Goal: Find specific page/section: Find specific page/section

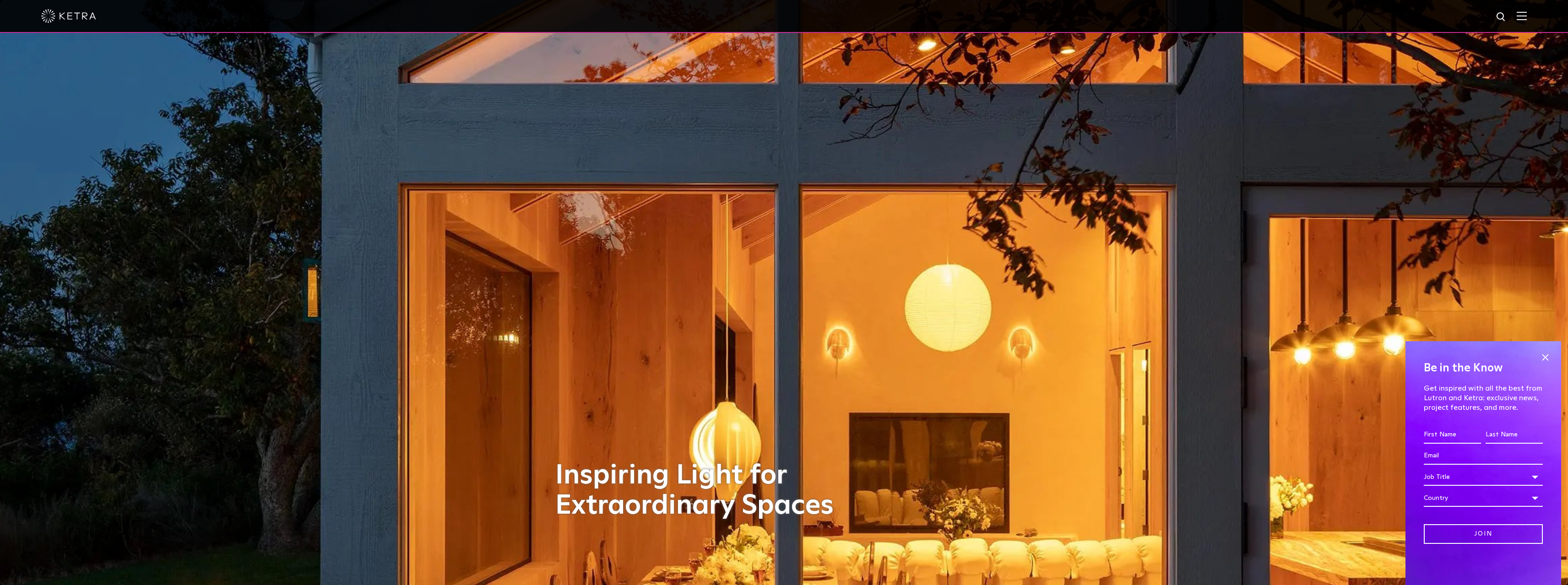
drag, startPoint x: 1322, startPoint y: 297, endPoint x: 1378, endPoint y: 105, distance: 200.0
click at [1524, 13] on img at bounding box center [1522, 16] width 10 height 9
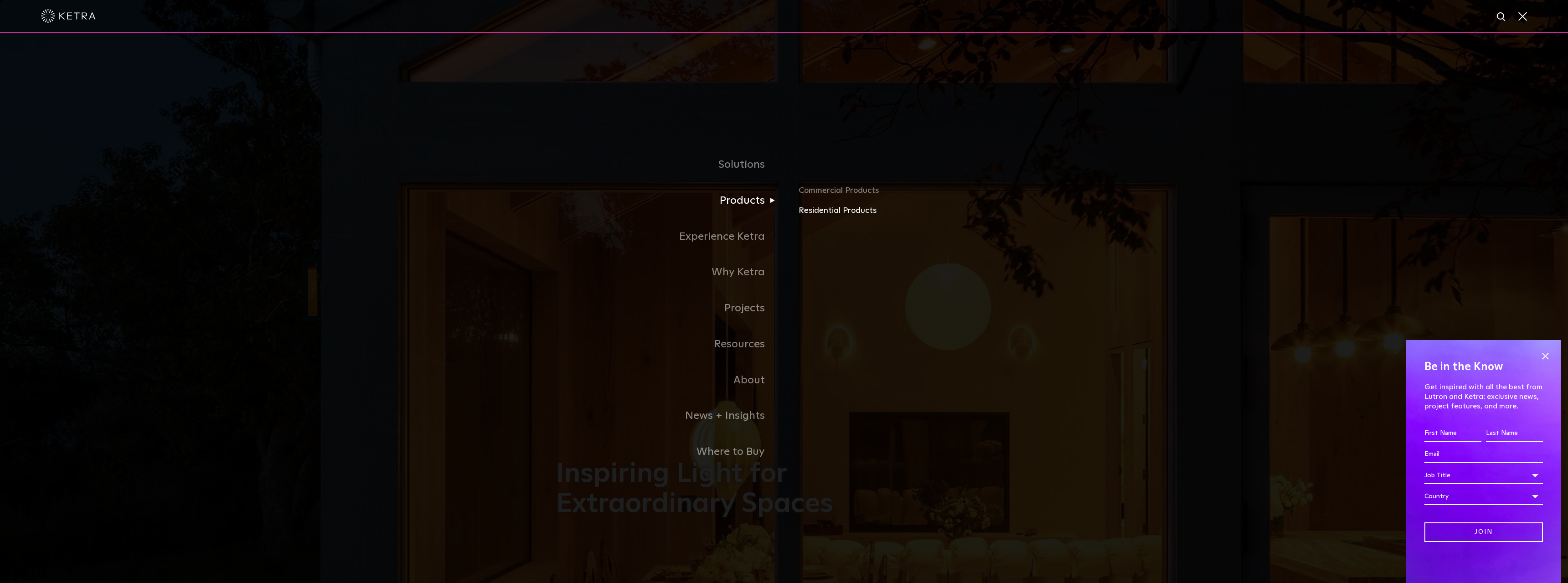
click at [844, 215] on link "Residential Products" at bounding box center [905, 211] width 213 height 13
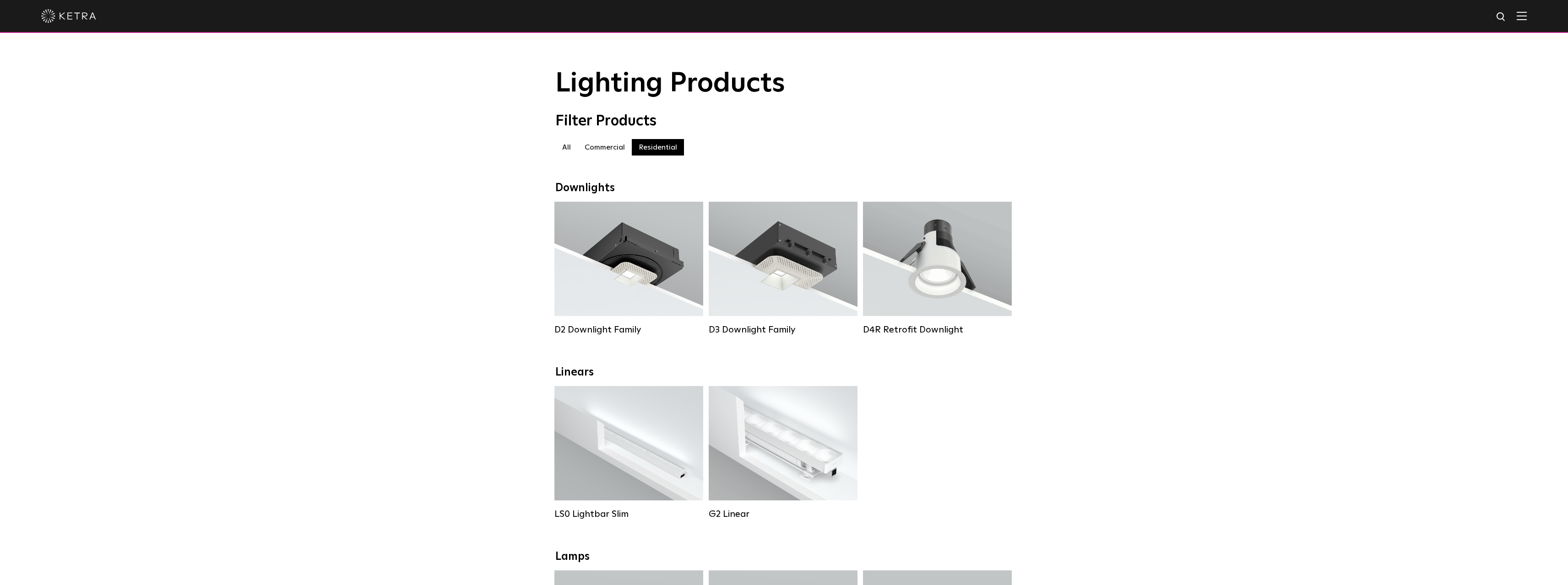
drag, startPoint x: 1006, startPoint y: 172, endPoint x: 995, endPoint y: 84, distance: 88.7
click at [1526, 15] on img at bounding box center [1522, 16] width 10 height 9
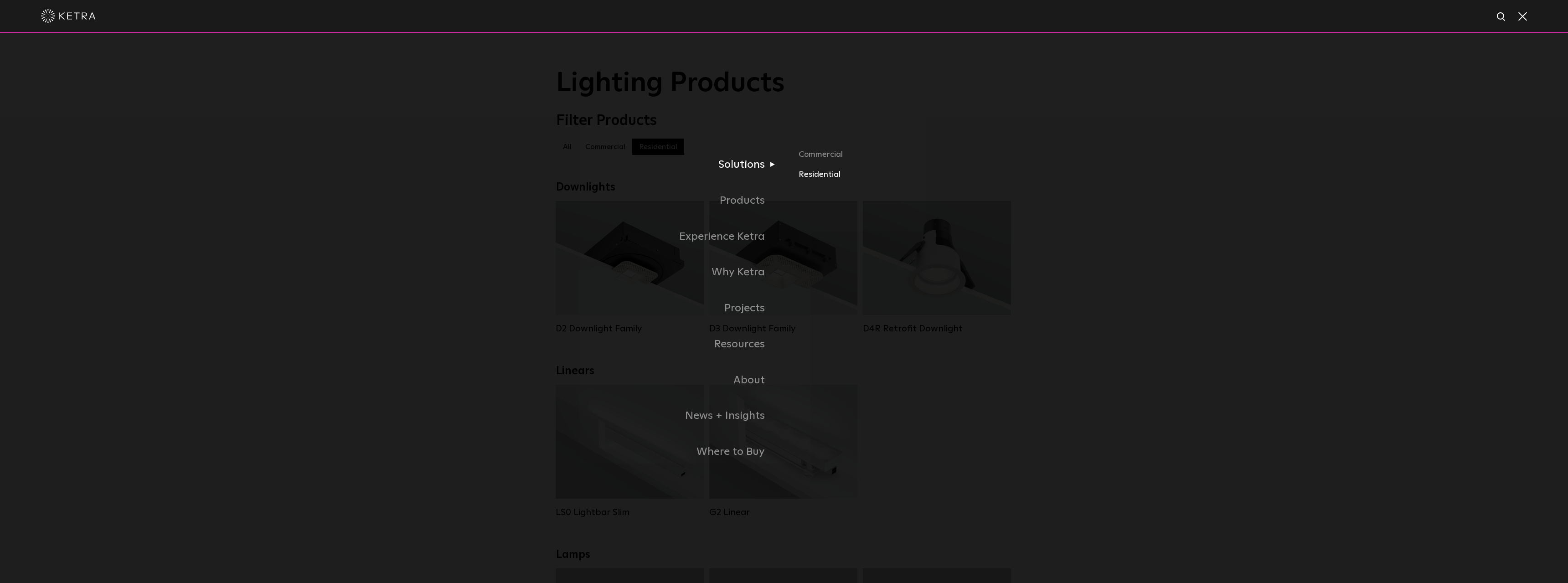
click at [813, 178] on link "Residential" at bounding box center [905, 175] width 213 height 13
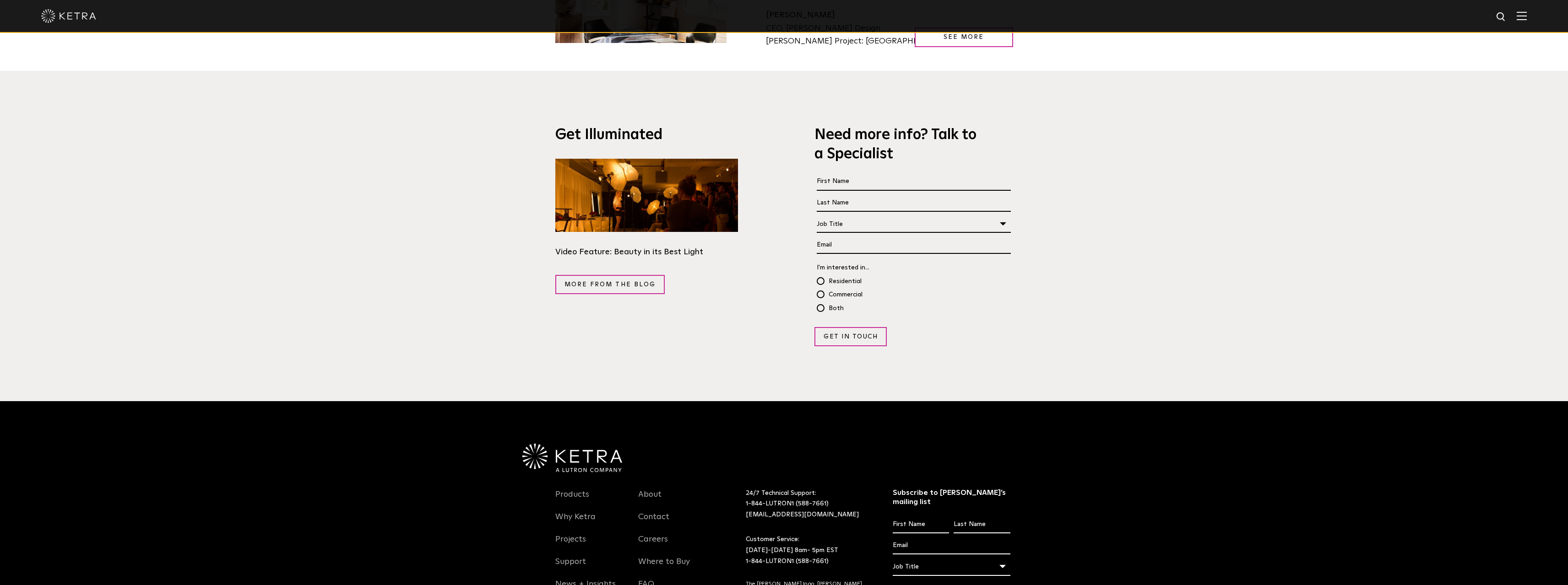
scroll to position [1784, 0]
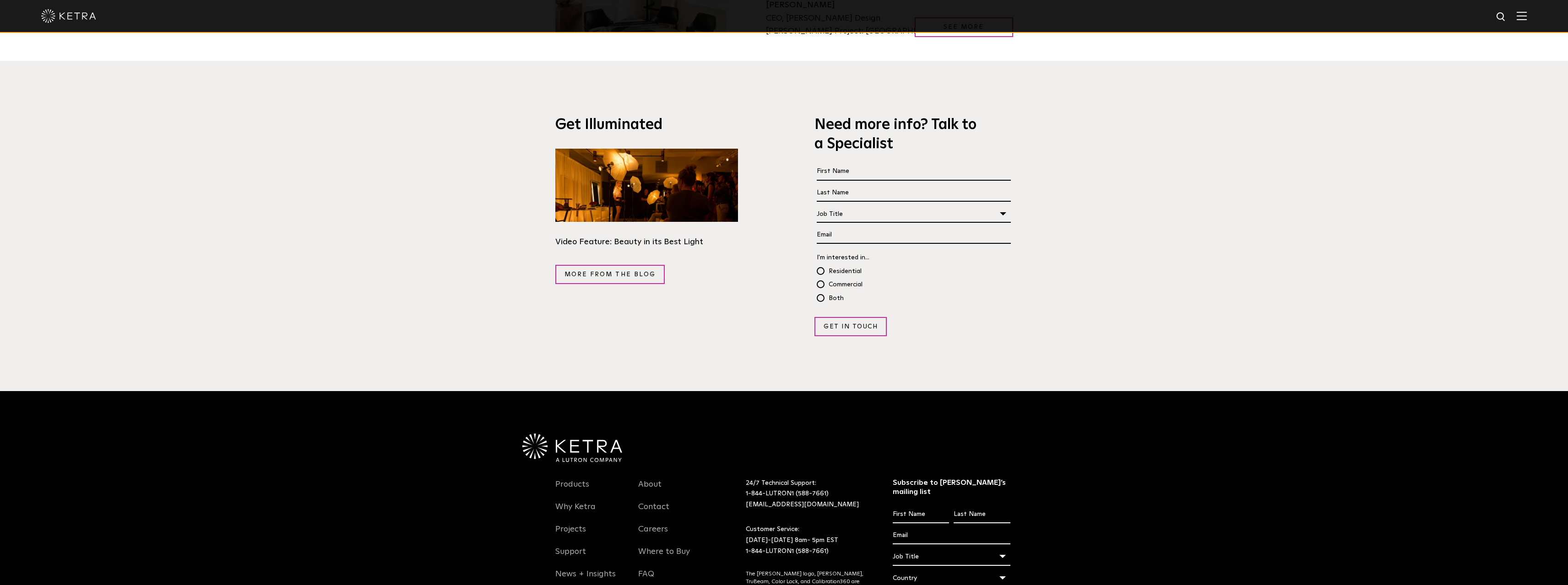
click at [1538, 18] on div at bounding box center [784, 17] width 1568 height 33
click at [1526, 19] on img at bounding box center [1522, 16] width 10 height 9
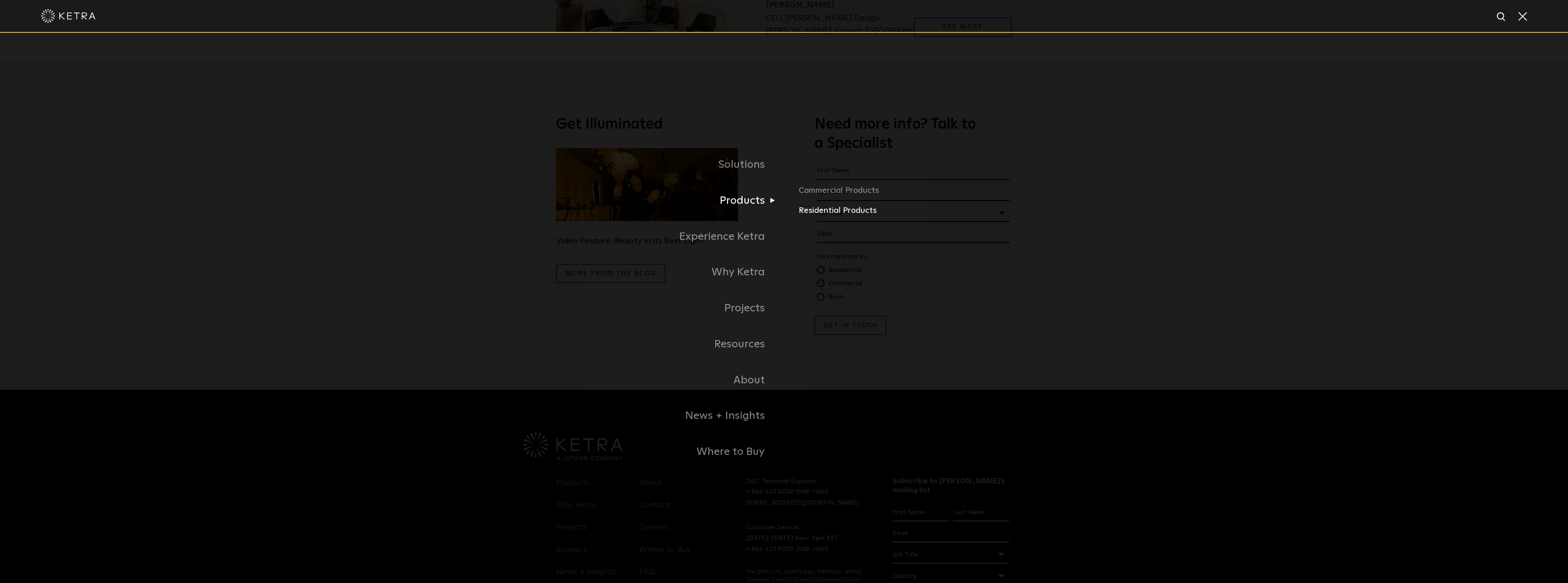
click at [830, 213] on link "Residential Products" at bounding box center [905, 211] width 213 height 13
